Goal: Task Accomplishment & Management: Use online tool/utility

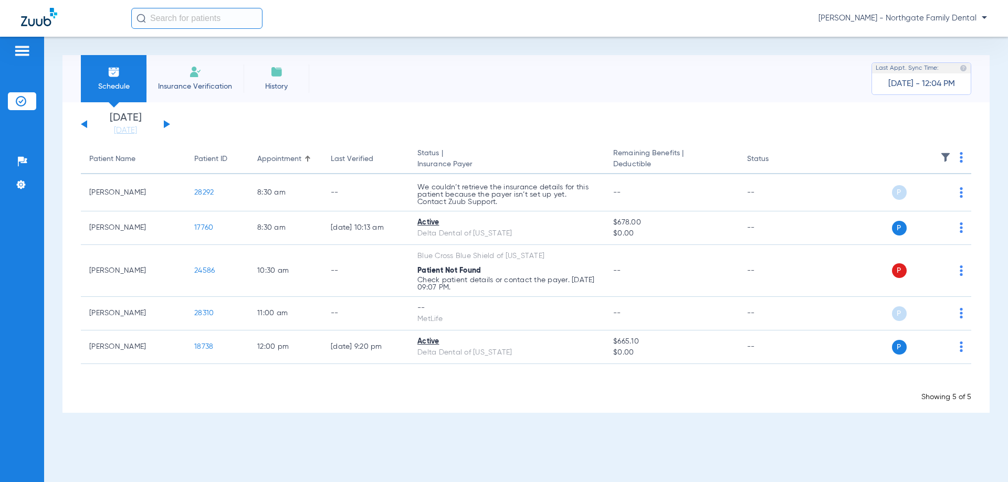
click at [163, 126] on div "[DATE] [DATE] [DATE] [DATE] [DATE] [DATE] [DATE] [DATE] [DATE] [DATE] [DATE] [D…" at bounding box center [125, 124] width 89 height 23
click at [167, 123] on button at bounding box center [167, 124] width 6 height 8
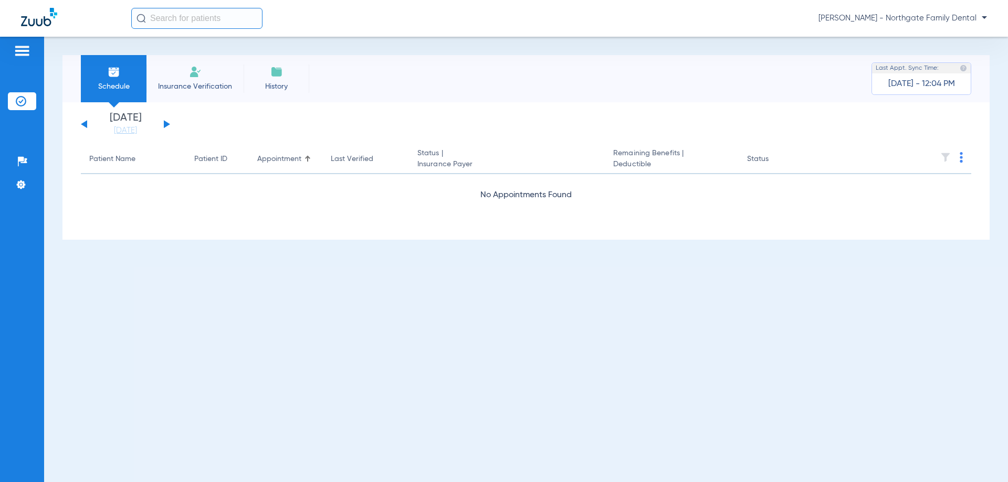
click at [167, 123] on button at bounding box center [167, 124] width 6 height 8
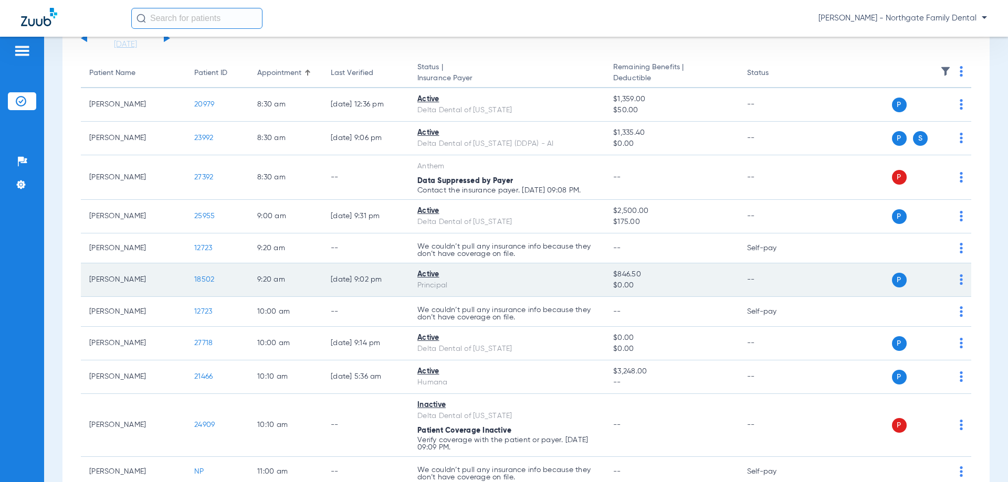
scroll to position [105, 0]
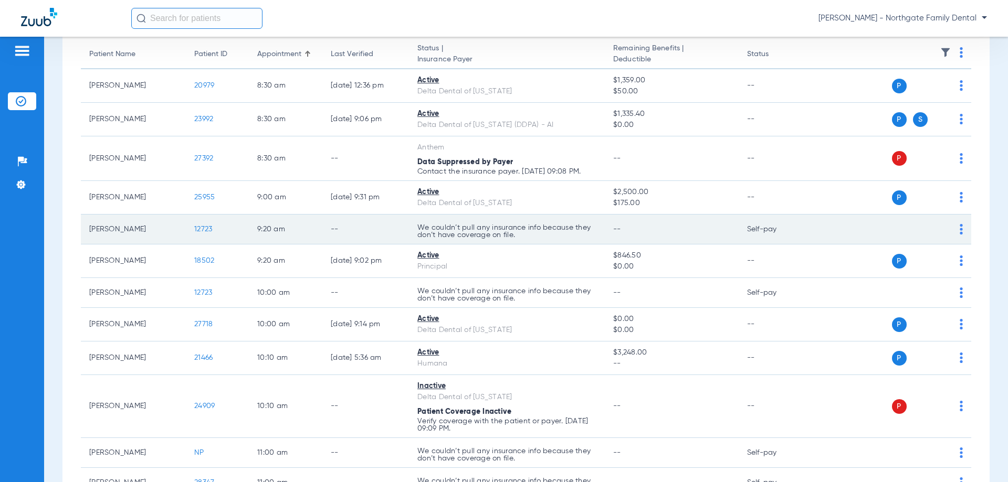
click at [200, 228] on span "12723" at bounding box center [203, 229] width 18 height 7
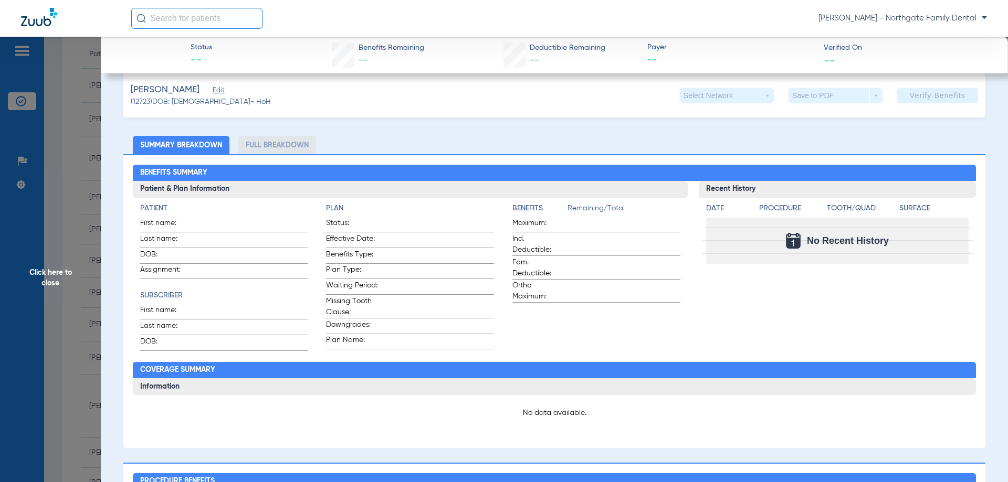
scroll to position [0, 0]
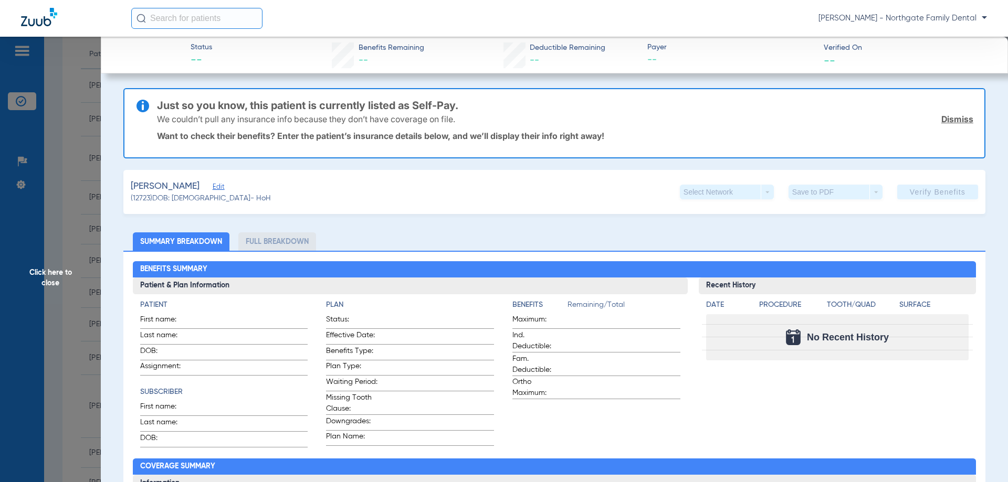
drag, startPoint x: 28, startPoint y: 273, endPoint x: 62, endPoint y: 241, distance: 47.1
click at [38, 269] on span "Click here to close" at bounding box center [50, 278] width 101 height 482
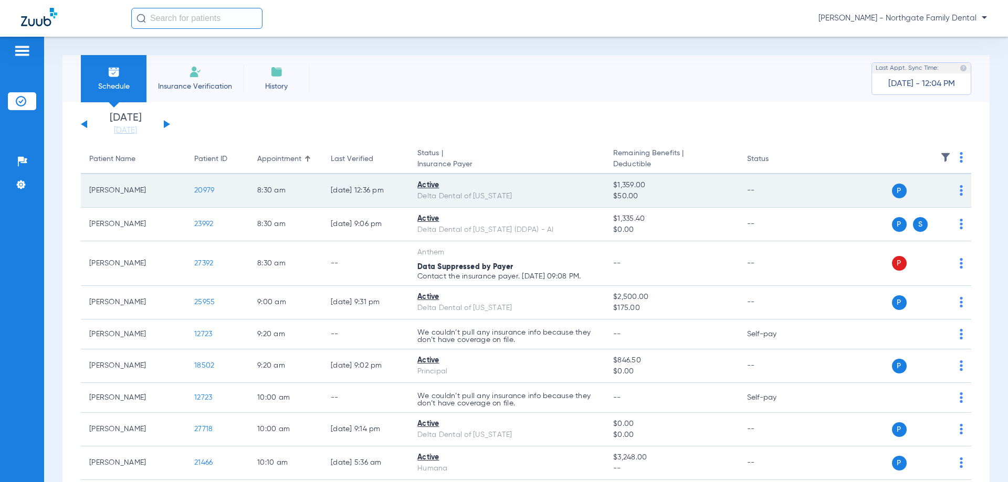
click at [206, 189] on span "20979" at bounding box center [204, 190] width 20 height 7
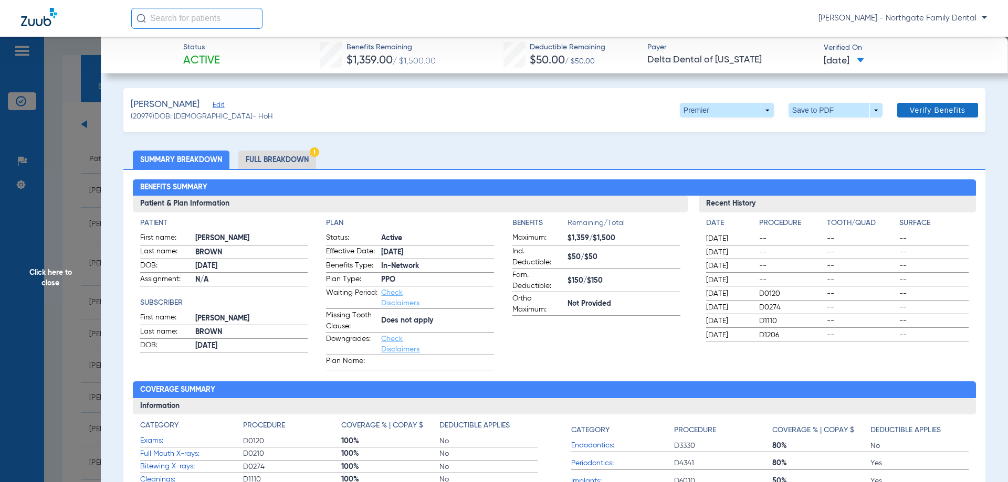
click at [929, 111] on span "Verify Benefits" at bounding box center [938, 110] width 56 height 8
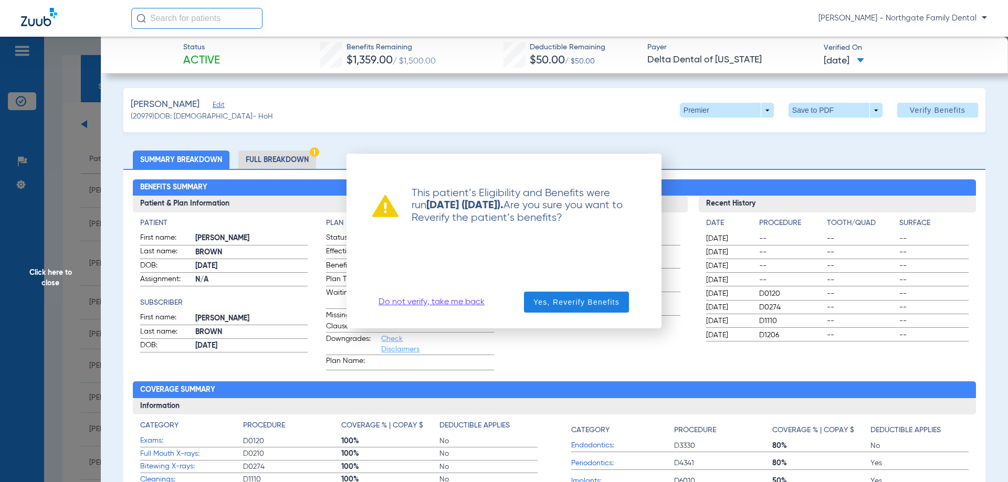
click at [477, 303] on link "Do not verify, take me back" at bounding box center [431, 302] width 106 height 10
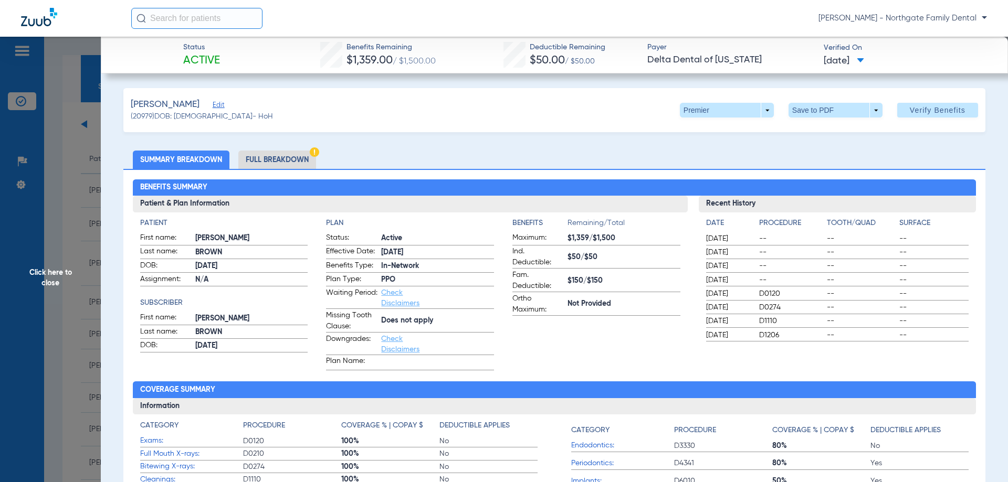
click at [296, 163] on li "Full Breakdown" at bounding box center [277, 160] width 78 height 18
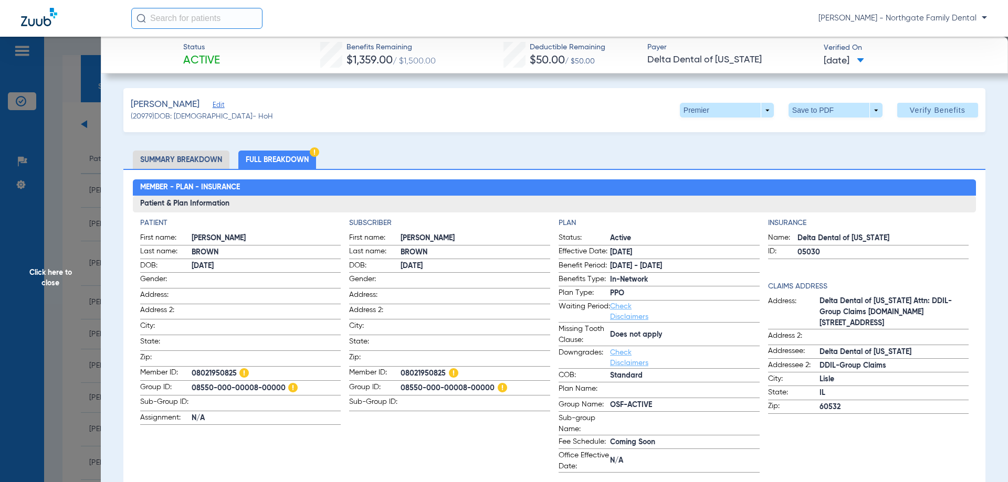
click at [65, 255] on span "Click here to close" at bounding box center [50, 278] width 101 height 482
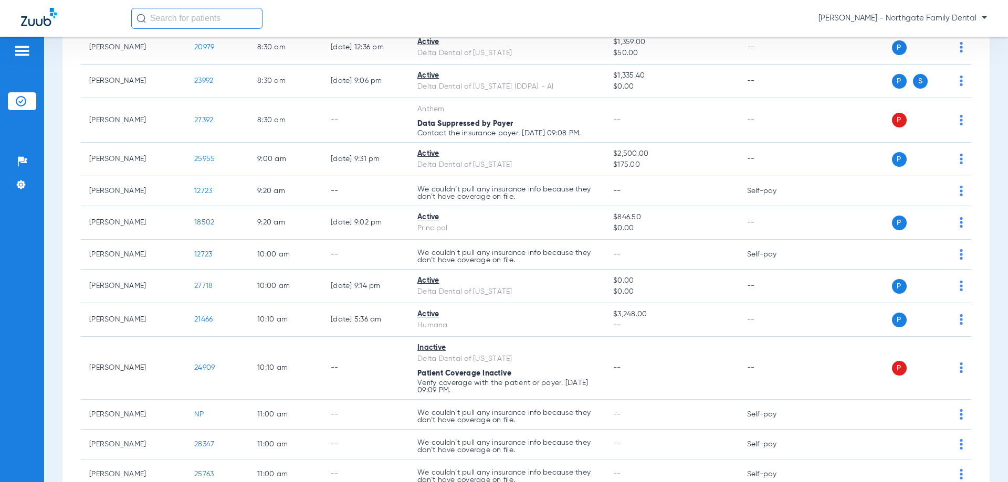
scroll to position [157, 0]
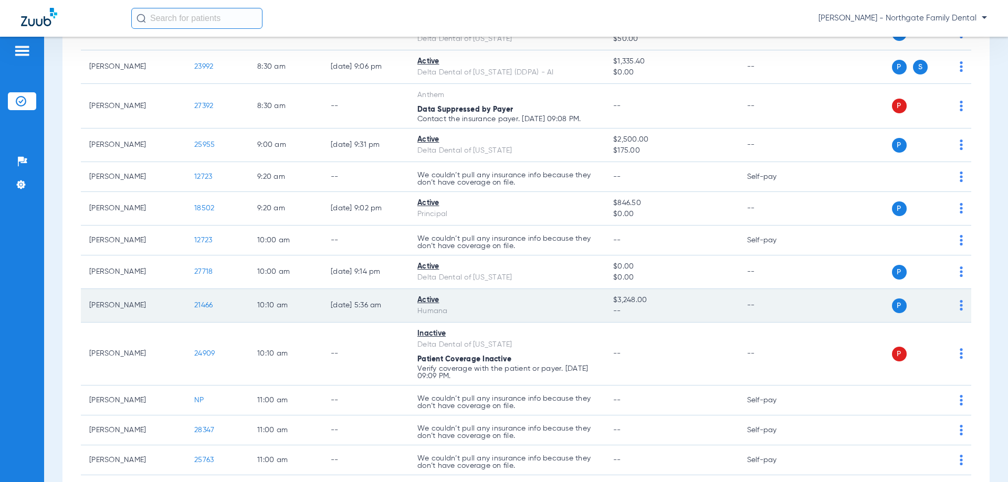
click at [207, 302] on span "21466" at bounding box center [203, 305] width 18 height 7
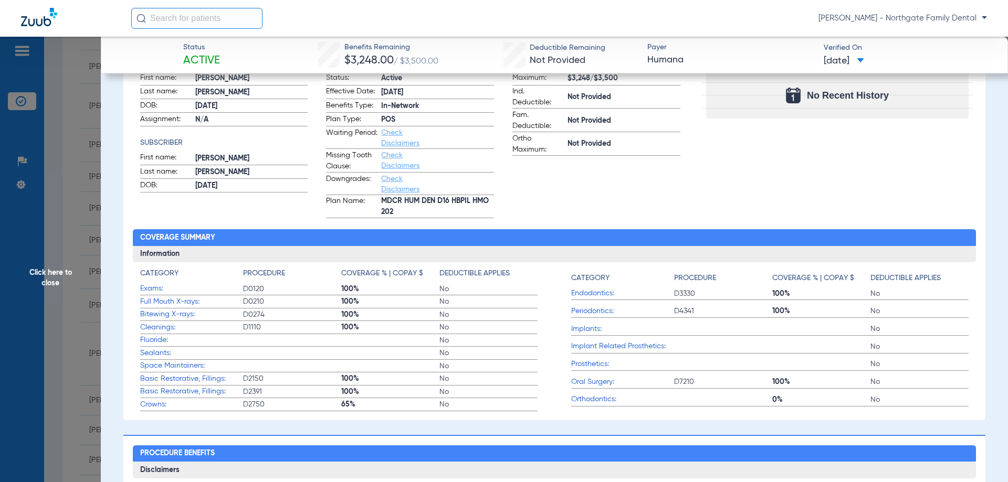
scroll to position [105, 0]
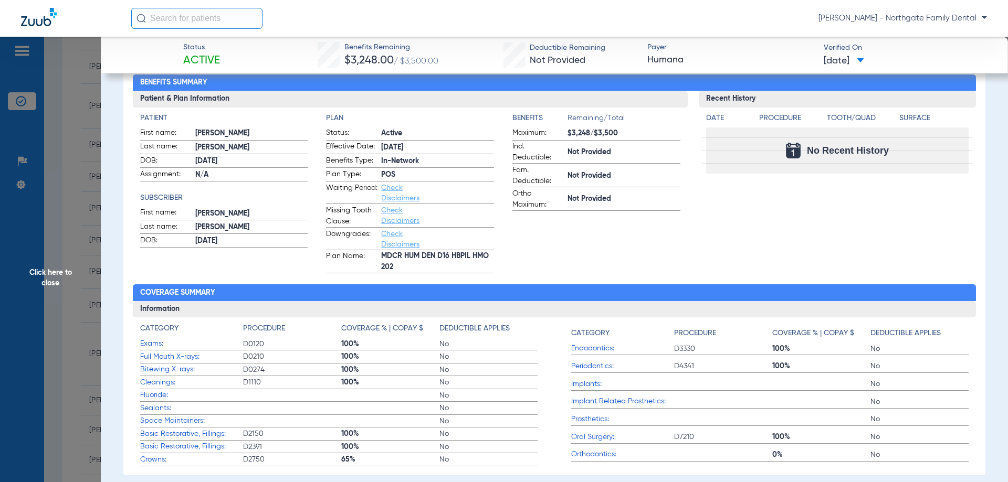
click at [69, 207] on span "Click here to close" at bounding box center [50, 278] width 101 height 482
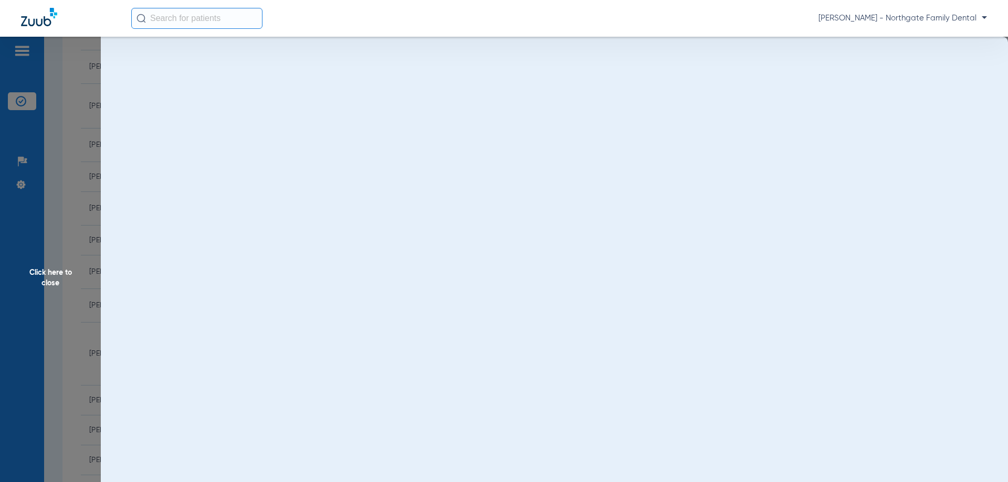
scroll to position [0, 0]
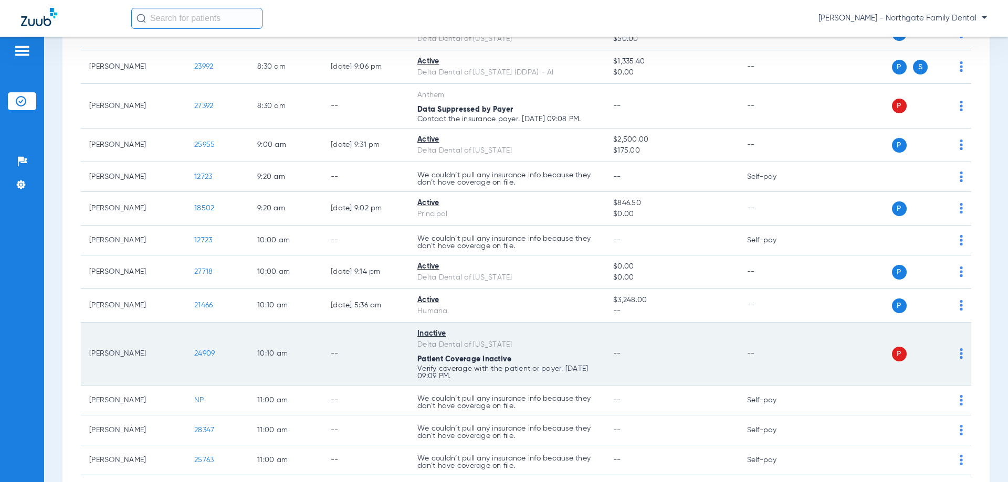
click at [202, 350] on span "24909" at bounding box center [204, 353] width 20 height 7
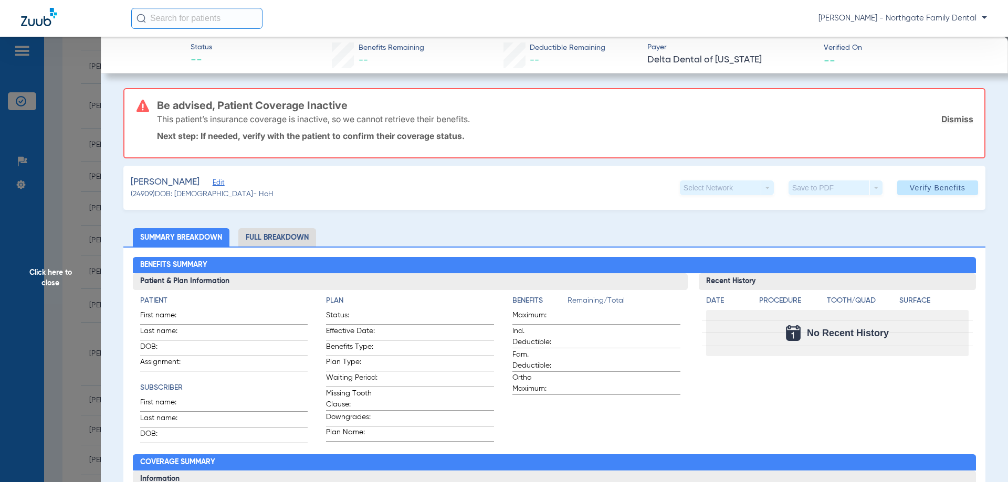
drag, startPoint x: 69, startPoint y: 177, endPoint x: 69, endPoint y: 168, distance: 9.4
click at [69, 177] on span "Click here to close" at bounding box center [50, 278] width 101 height 482
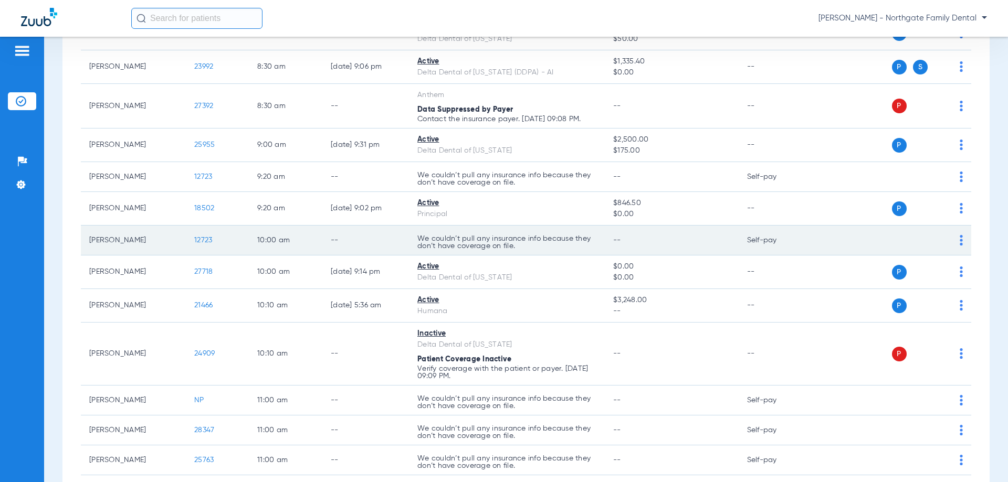
click at [196, 239] on span "12723" at bounding box center [203, 240] width 18 height 7
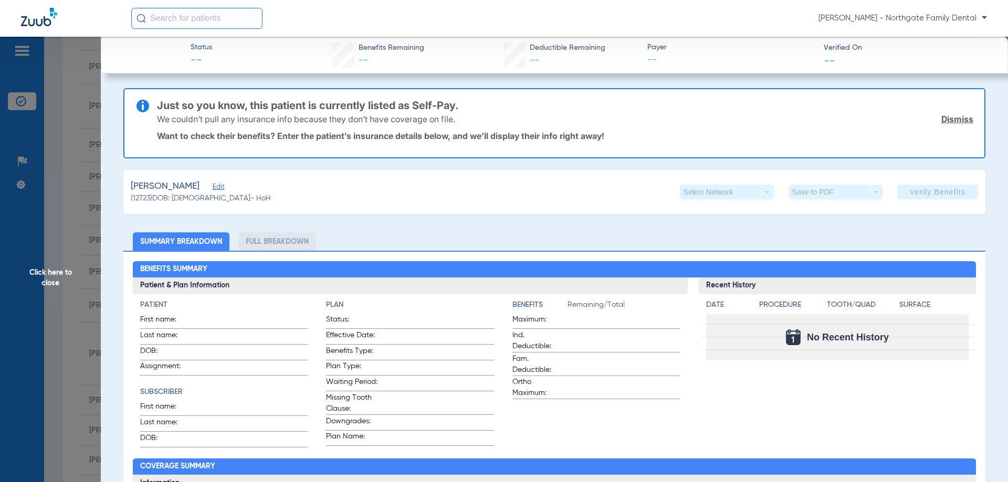
click at [41, 152] on span "Click here to close" at bounding box center [50, 278] width 101 height 482
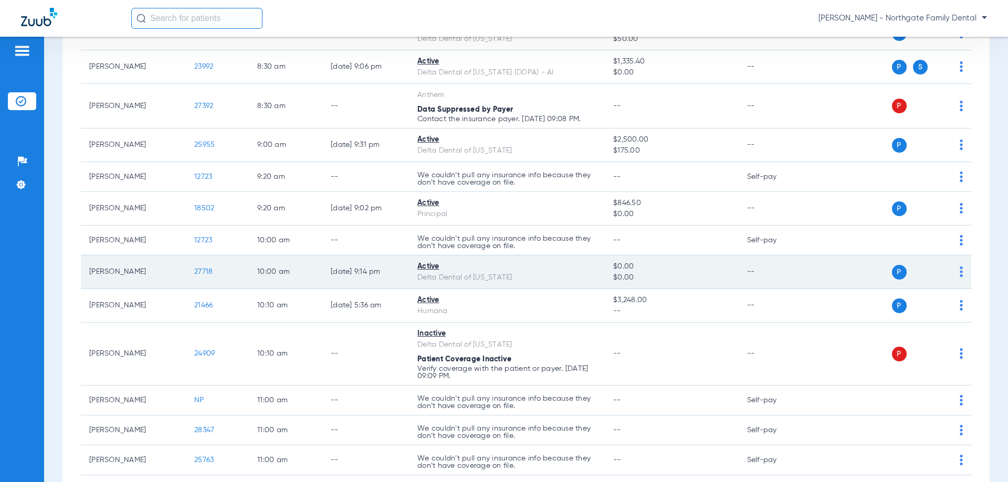
click at [204, 279] on td "27718" at bounding box center [217, 273] width 63 height 34
click at [204, 272] on span "27718" at bounding box center [203, 271] width 18 height 7
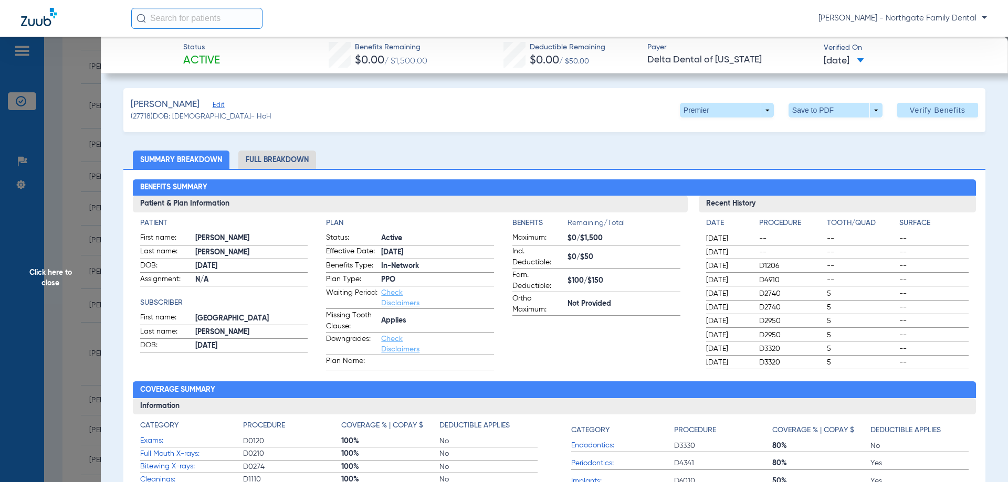
click at [85, 178] on span "Click here to close" at bounding box center [50, 278] width 101 height 482
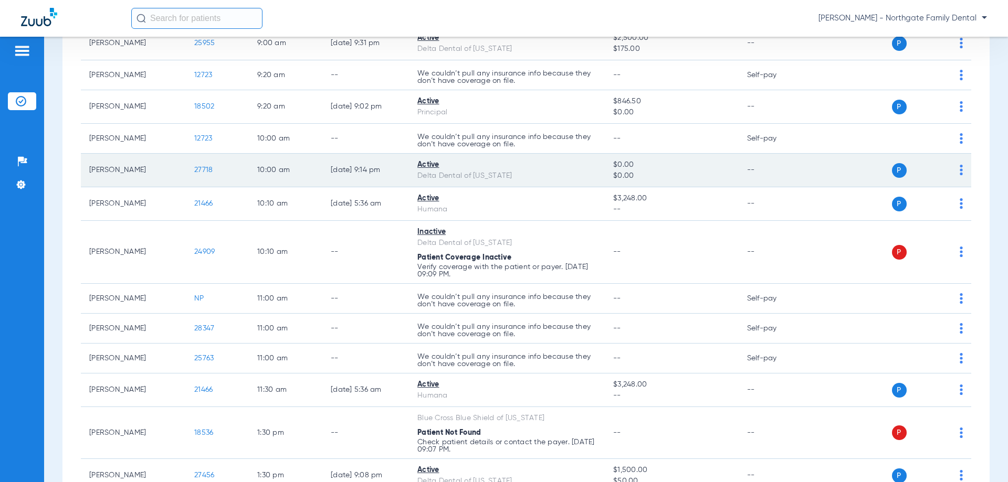
scroll to position [315, 0]
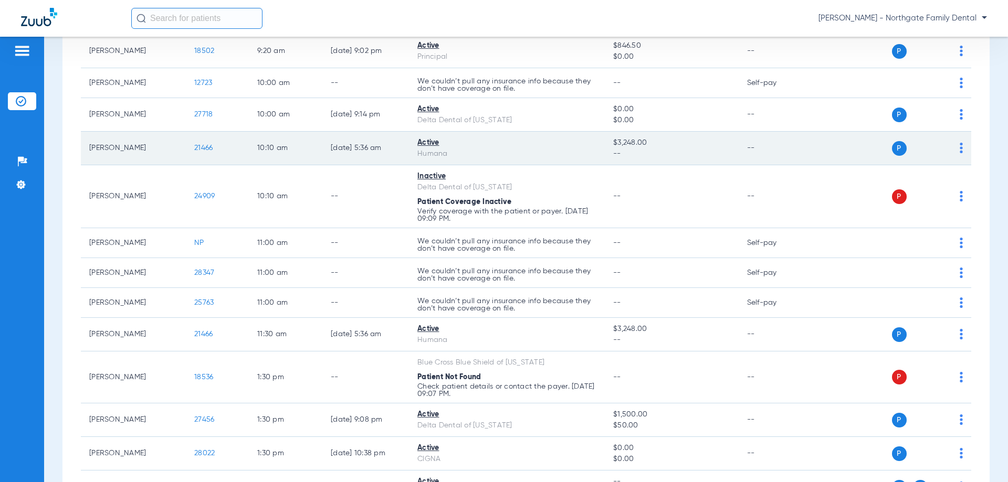
click at [207, 150] on span "21466" at bounding box center [203, 147] width 18 height 7
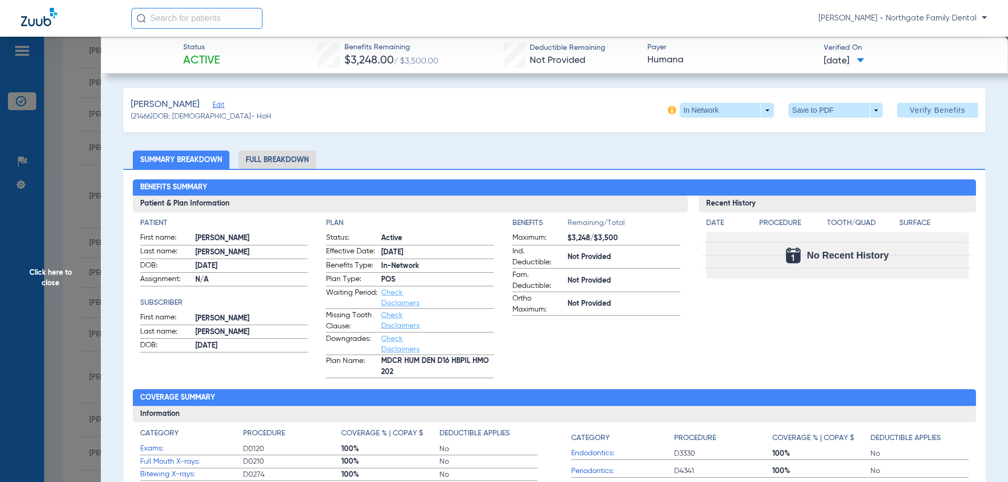
click at [87, 192] on span "Click here to close" at bounding box center [50, 278] width 101 height 482
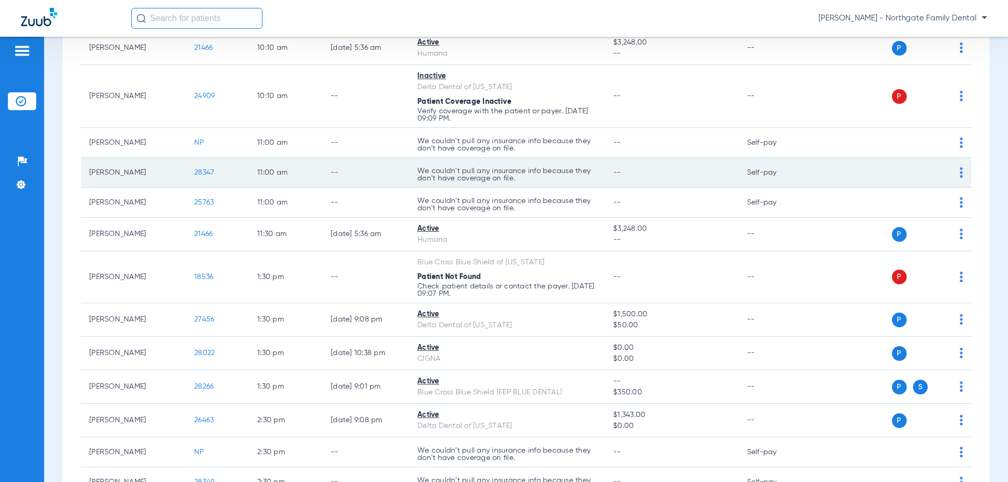
scroll to position [420, 0]
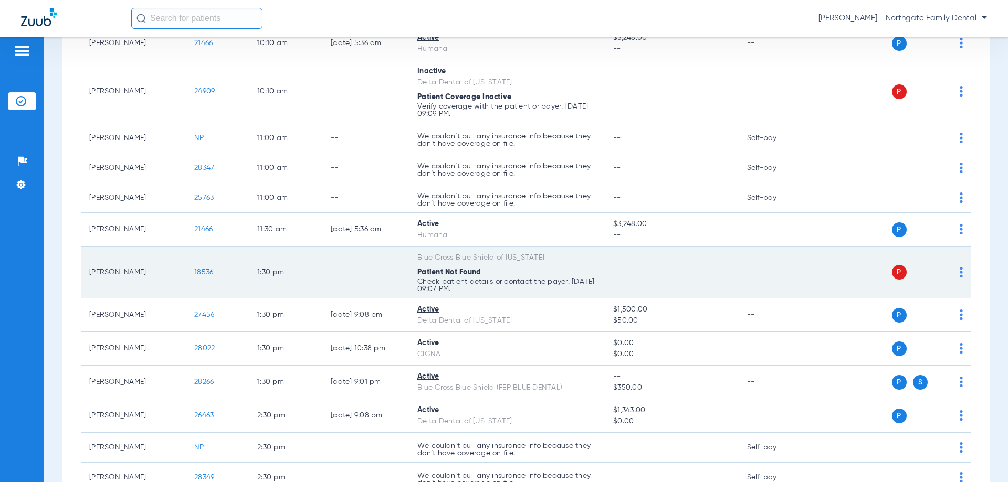
click at [200, 272] on span "18536" at bounding box center [203, 272] width 19 height 7
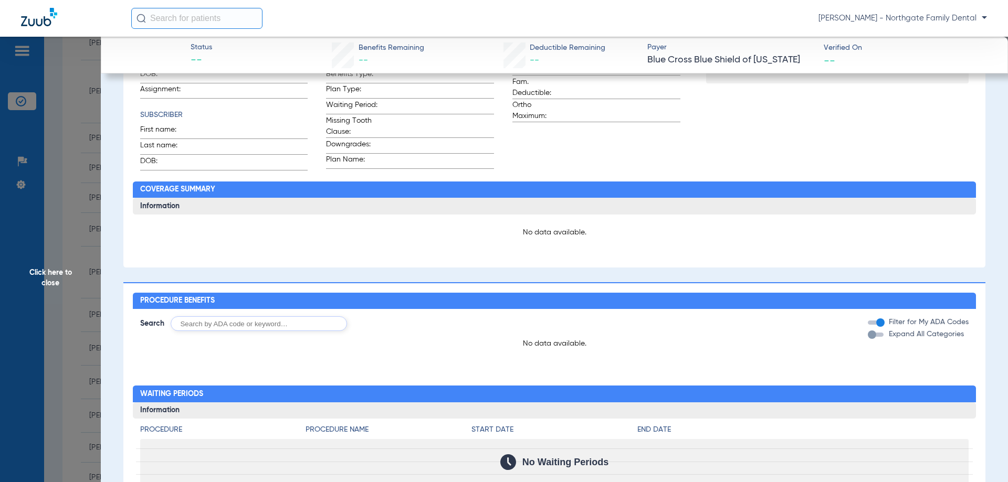
scroll to position [315, 0]
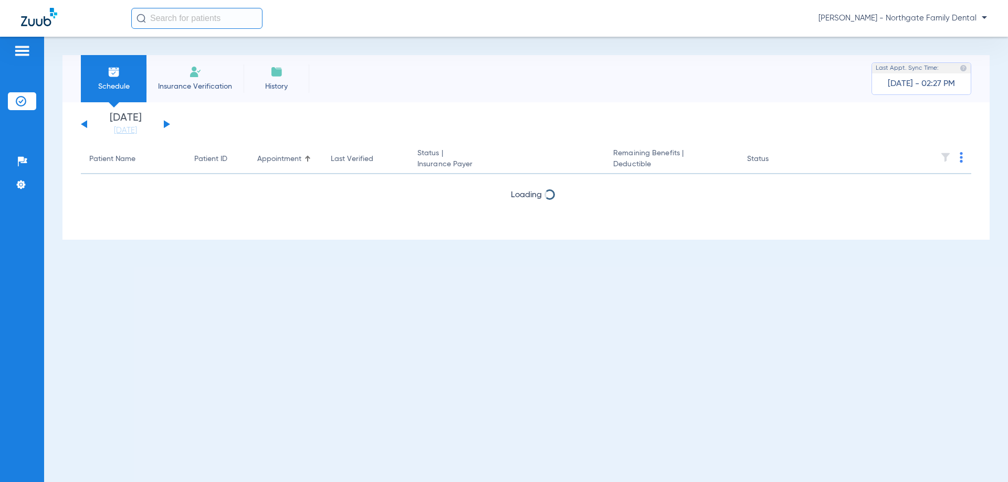
click at [165, 124] on button at bounding box center [167, 124] width 6 height 8
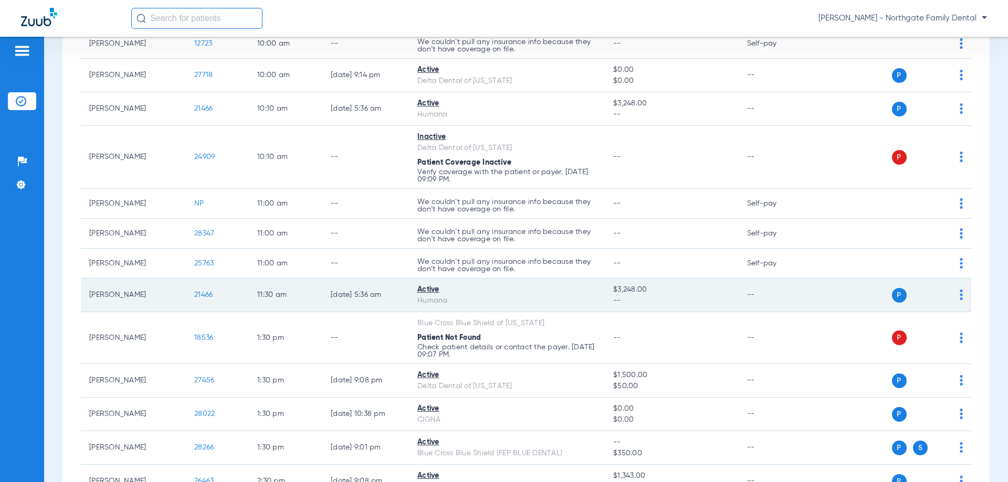
scroll to position [472, 0]
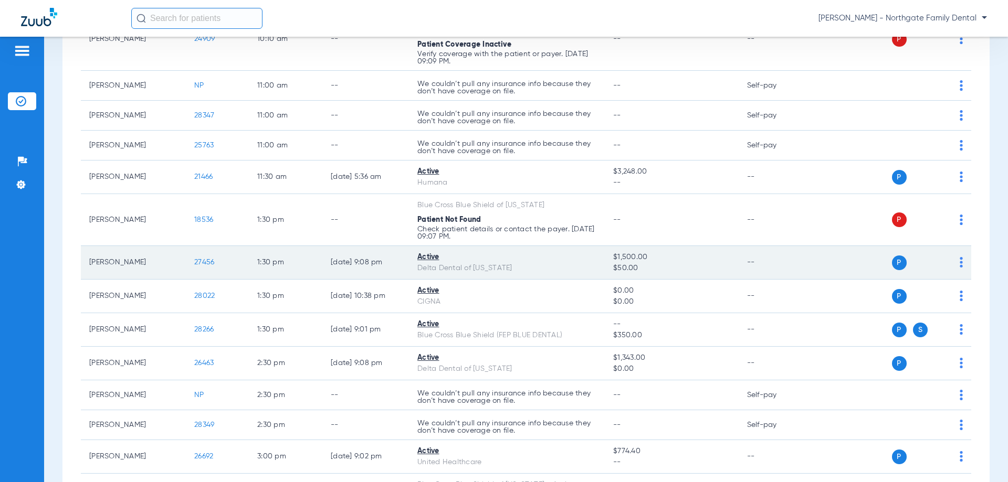
click at [203, 261] on span "27456" at bounding box center [204, 262] width 20 height 7
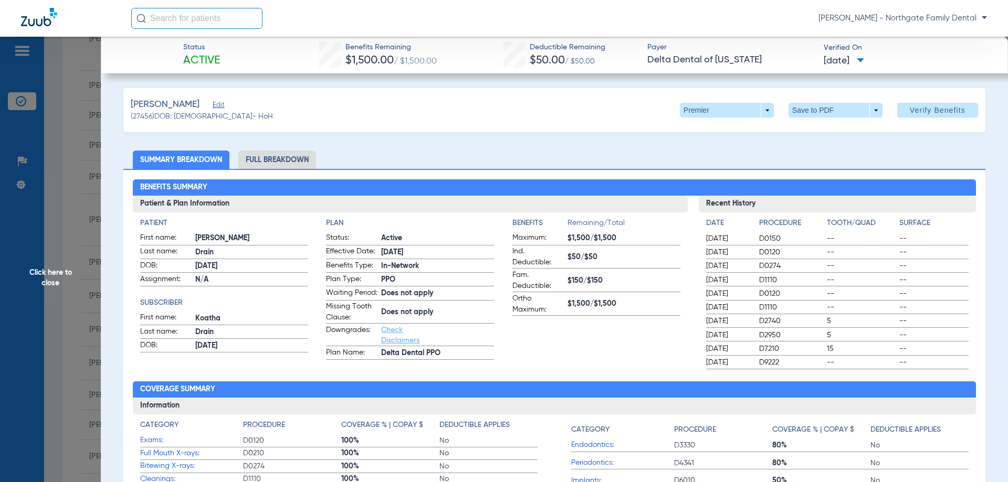
click at [24, 165] on span "Click here to close" at bounding box center [50, 278] width 101 height 482
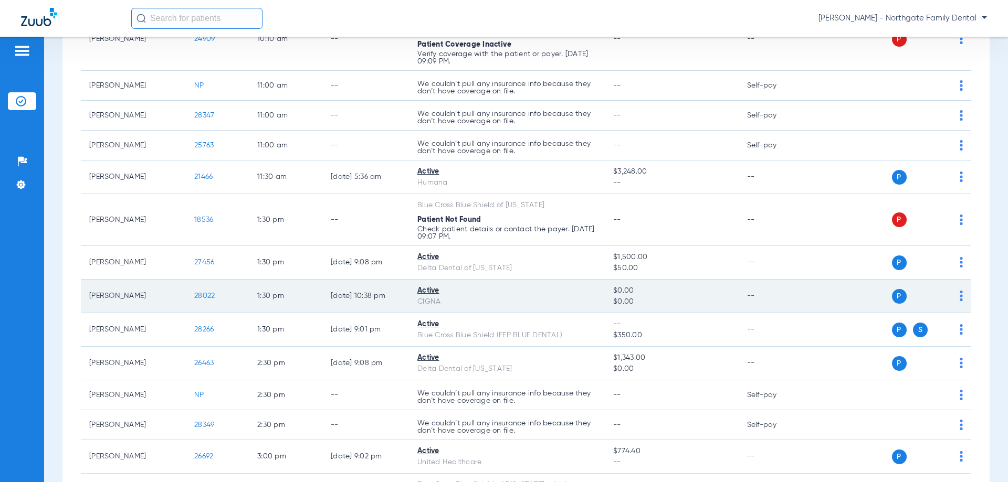
click at [204, 292] on span "28022" at bounding box center [204, 295] width 20 height 7
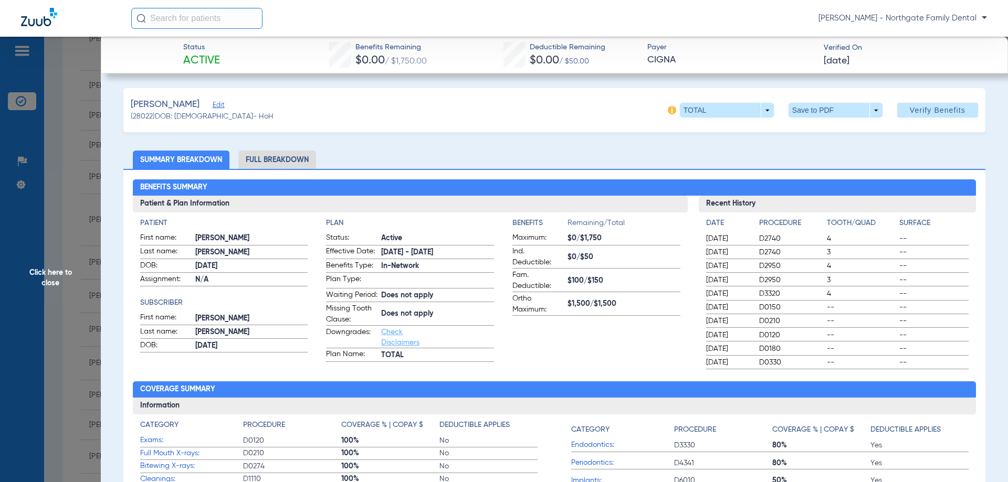
click at [71, 176] on span "Click here to close" at bounding box center [50, 278] width 101 height 482
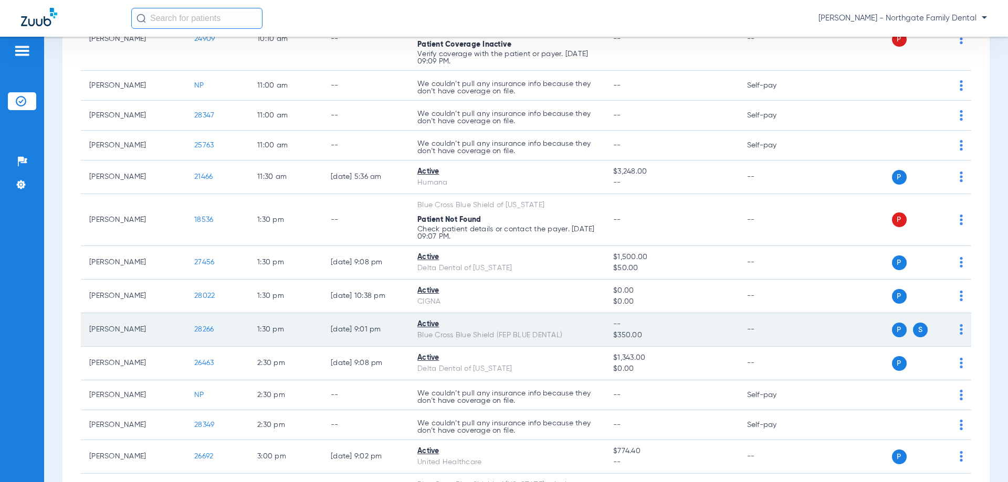
click at [207, 332] on span "28266" at bounding box center [203, 329] width 19 height 7
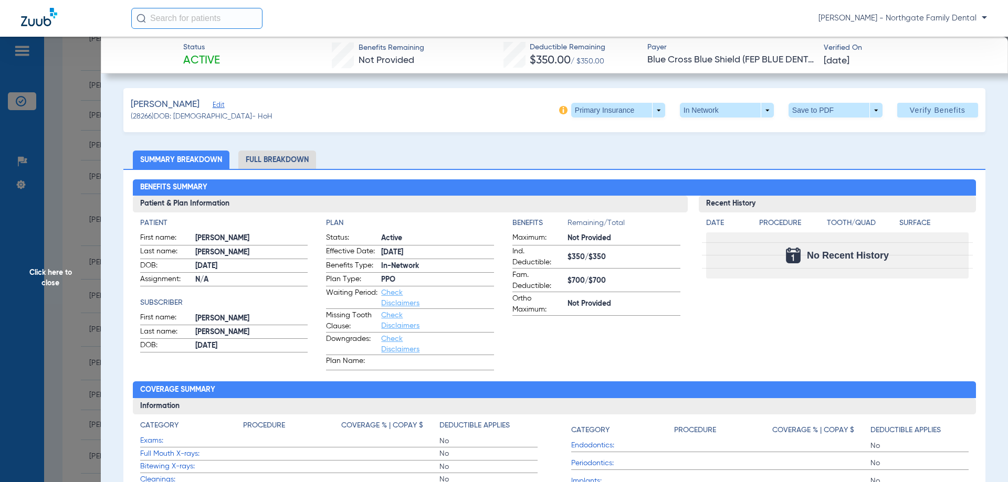
click at [66, 327] on span "Click here to close" at bounding box center [50, 278] width 101 height 482
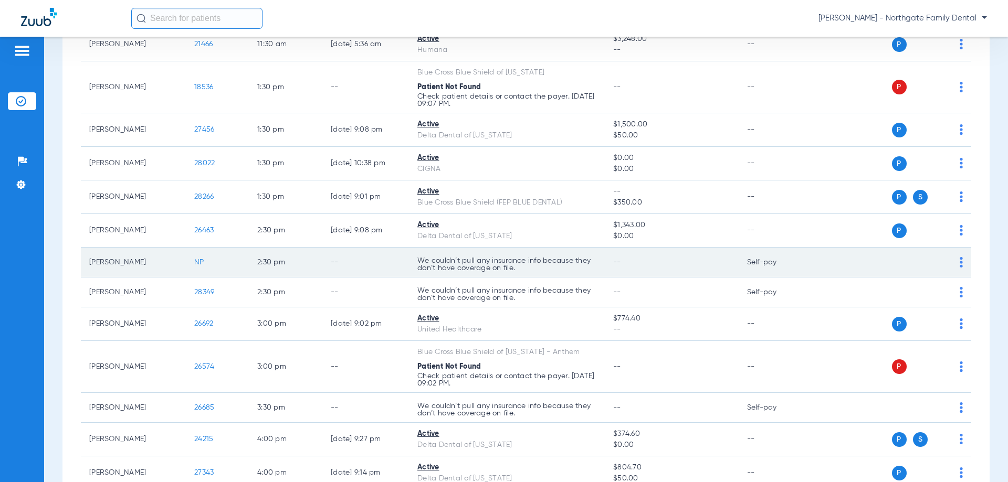
scroll to position [630, 0]
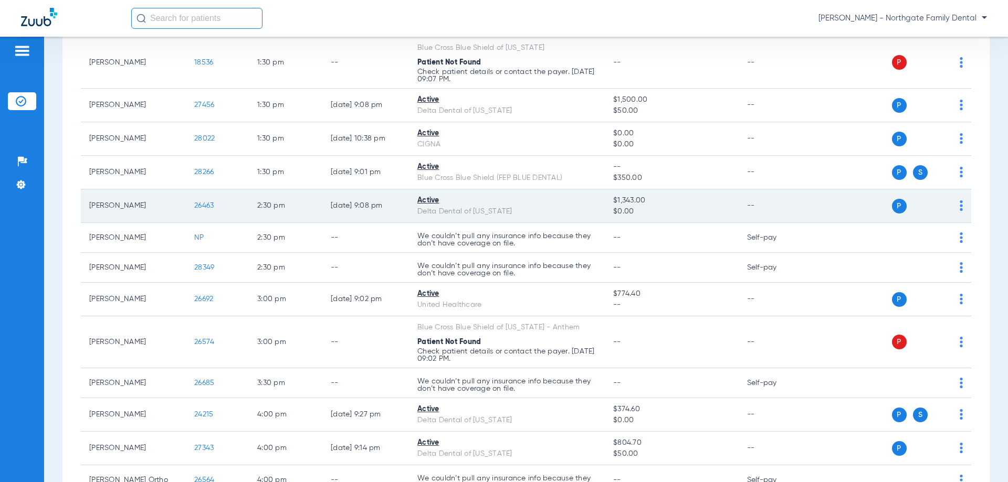
click at [198, 204] on span "26463" at bounding box center [203, 205] width 19 height 7
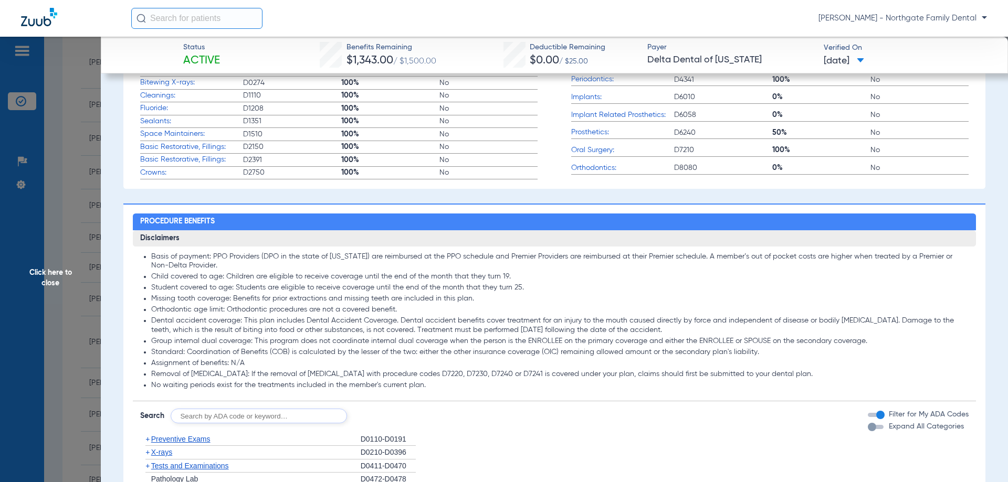
scroll to position [577, 0]
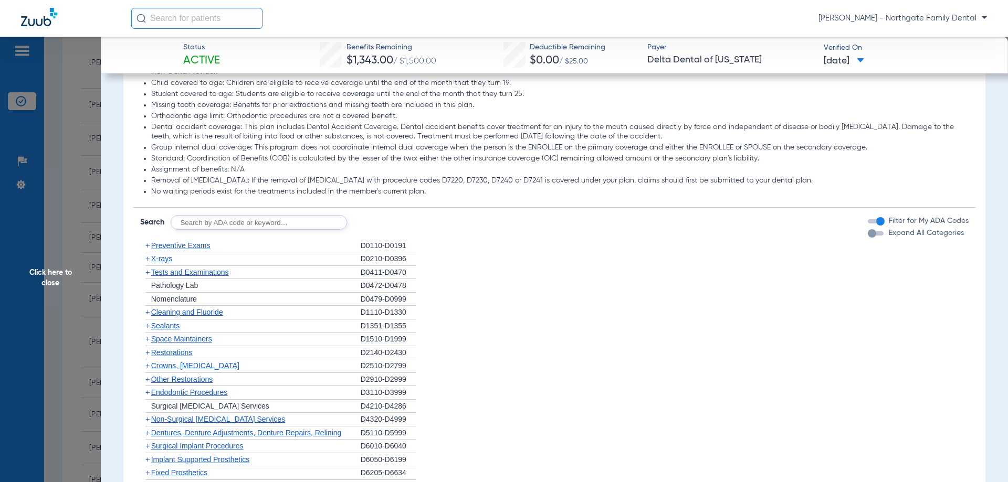
click at [43, 228] on span "Click here to close" at bounding box center [50, 278] width 101 height 482
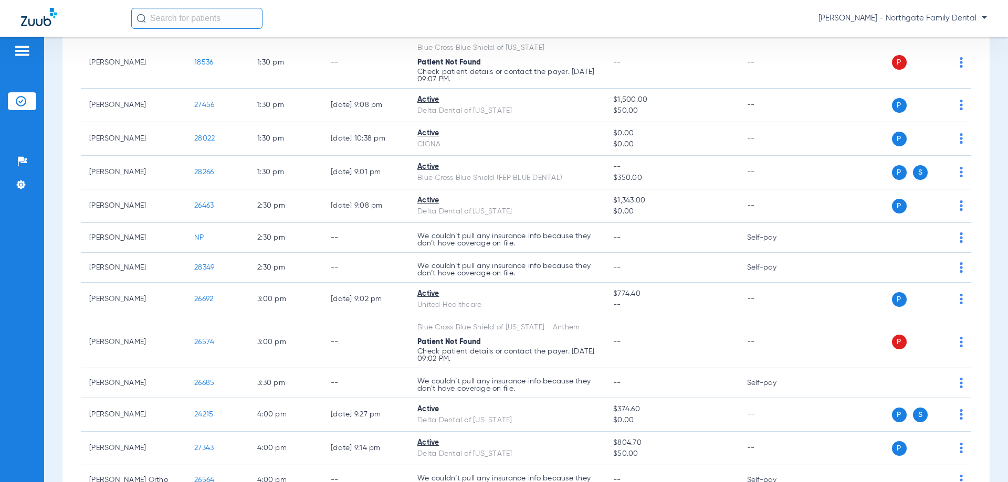
scroll to position [0, 0]
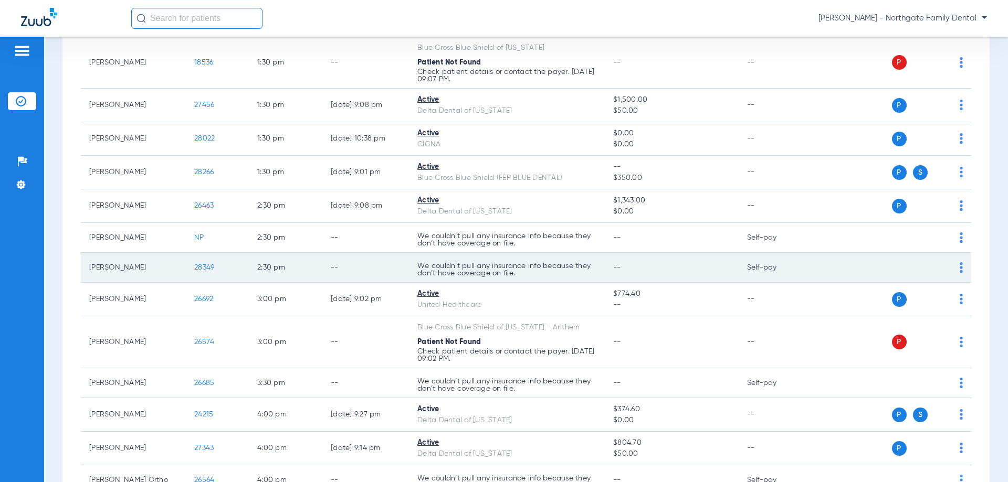
click at [202, 266] on span "28349" at bounding box center [204, 267] width 20 height 7
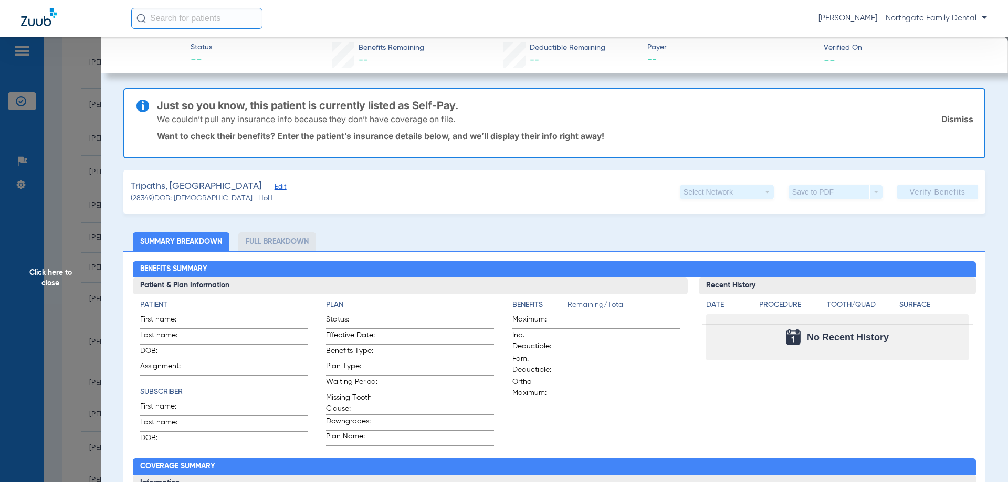
click at [128, 121] on div "Just so you know, this patient is currently listed as Self-Pay. We couldn’t pul…" at bounding box center [554, 123] width 862 height 70
click at [88, 125] on span "Click here to close" at bounding box center [50, 278] width 101 height 482
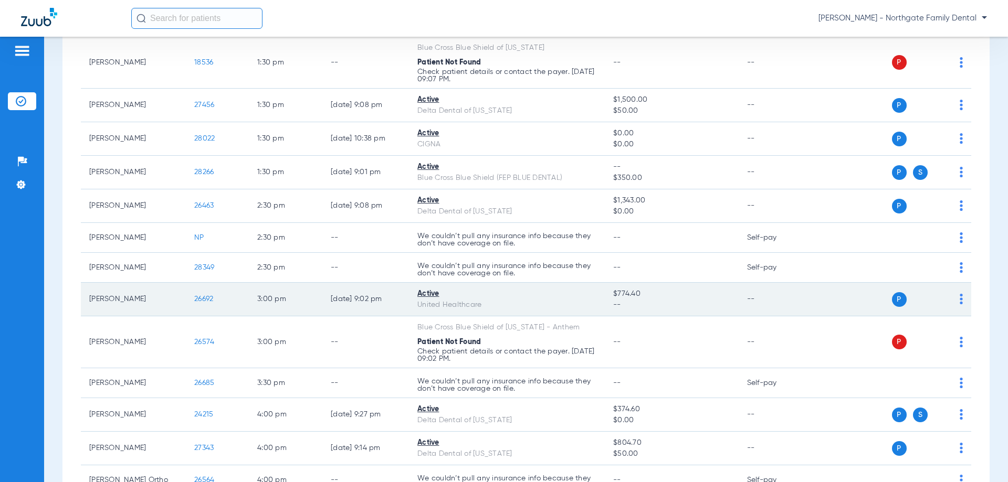
click at [208, 291] on td "26692" at bounding box center [217, 300] width 63 height 34
click at [204, 297] on span "26692" at bounding box center [203, 298] width 19 height 7
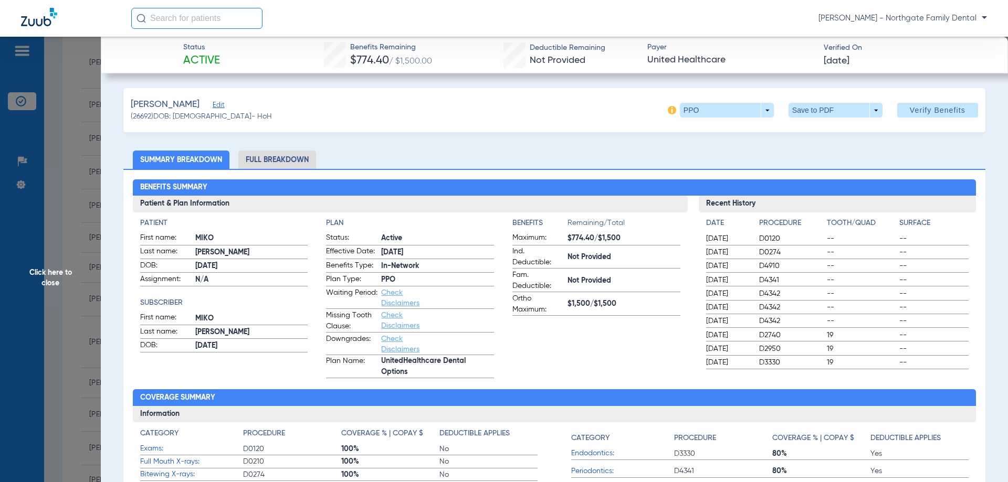
click at [59, 163] on span "Click here to close" at bounding box center [50, 278] width 101 height 482
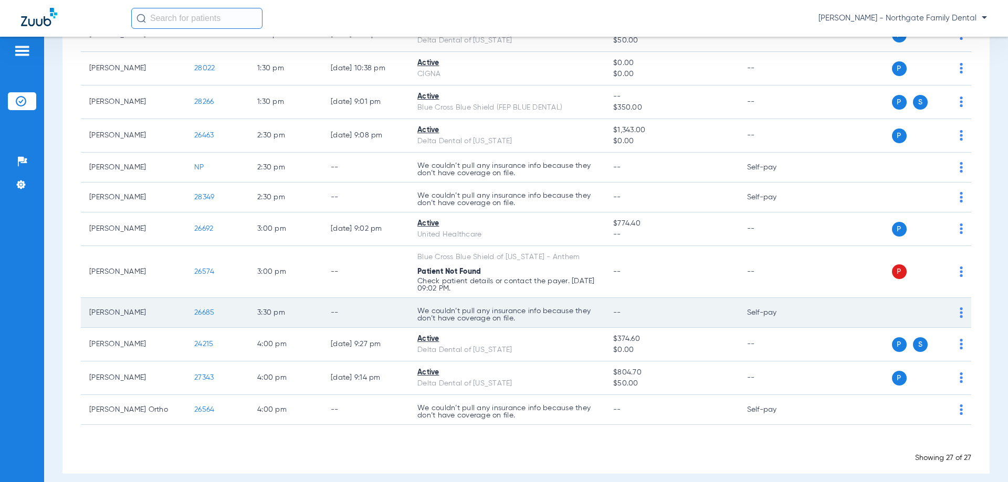
scroll to position [710, 0]
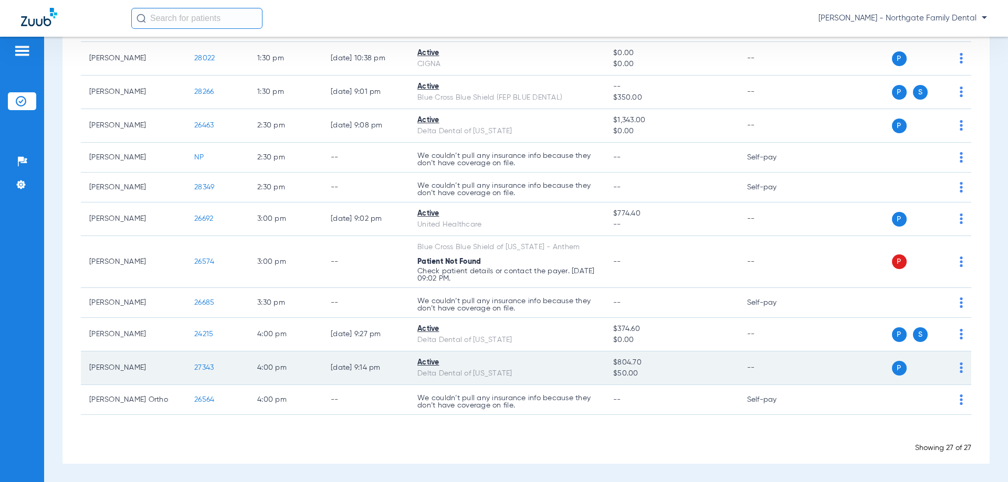
click at [208, 364] on span "27343" at bounding box center [203, 367] width 19 height 7
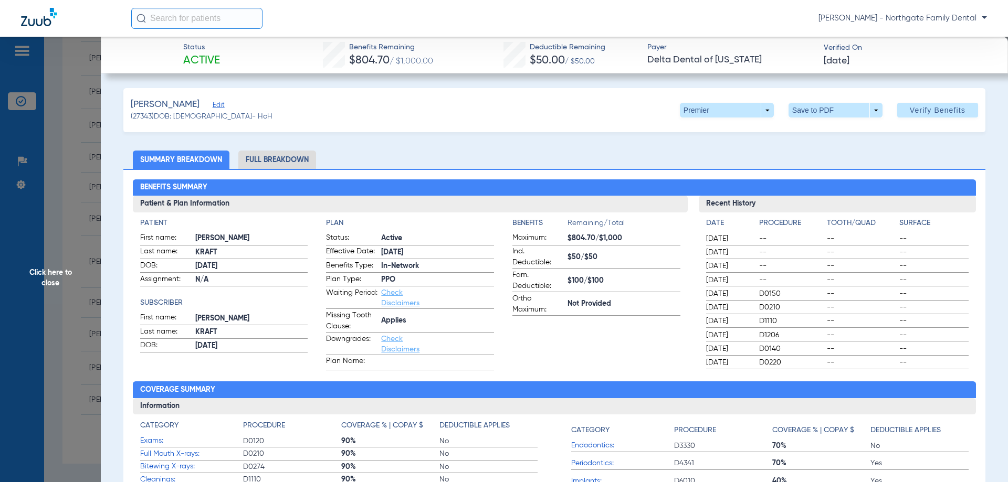
click at [77, 271] on span "Click here to close" at bounding box center [50, 278] width 101 height 482
